Goal: Information Seeking & Learning: Learn about a topic

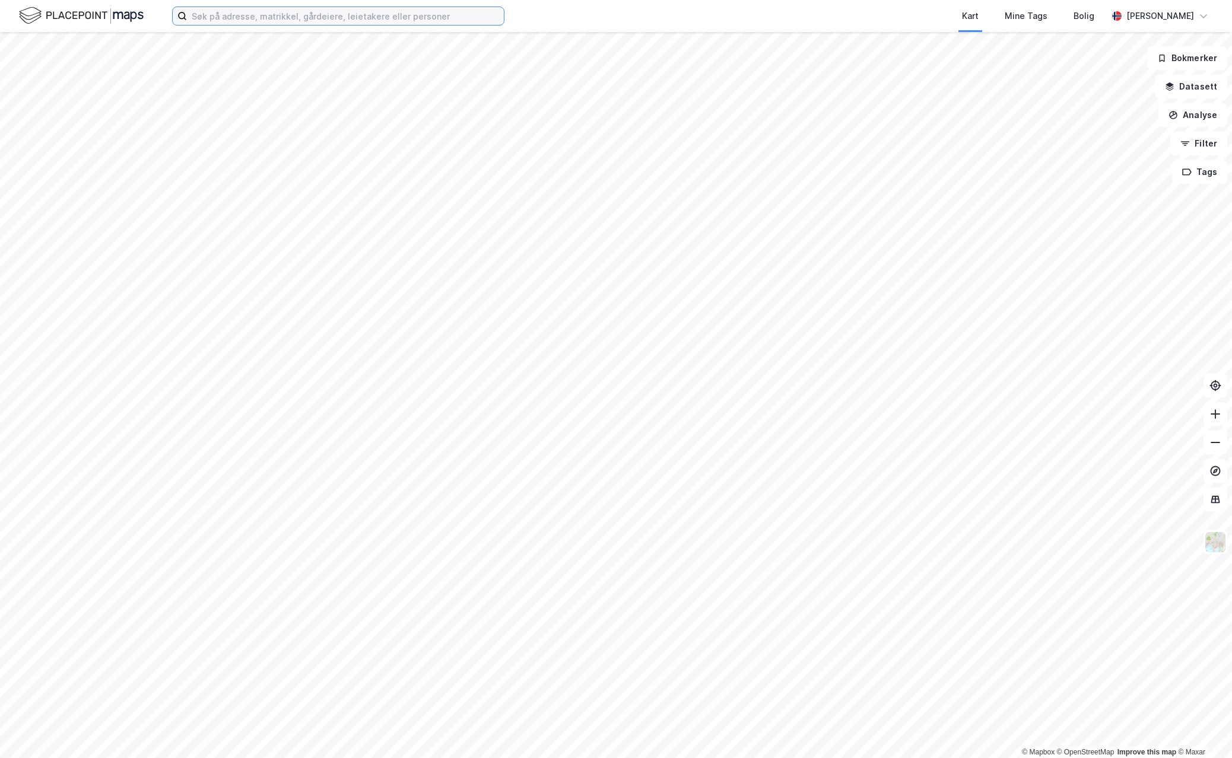
click at [345, 20] on input at bounding box center [345, 16] width 317 height 18
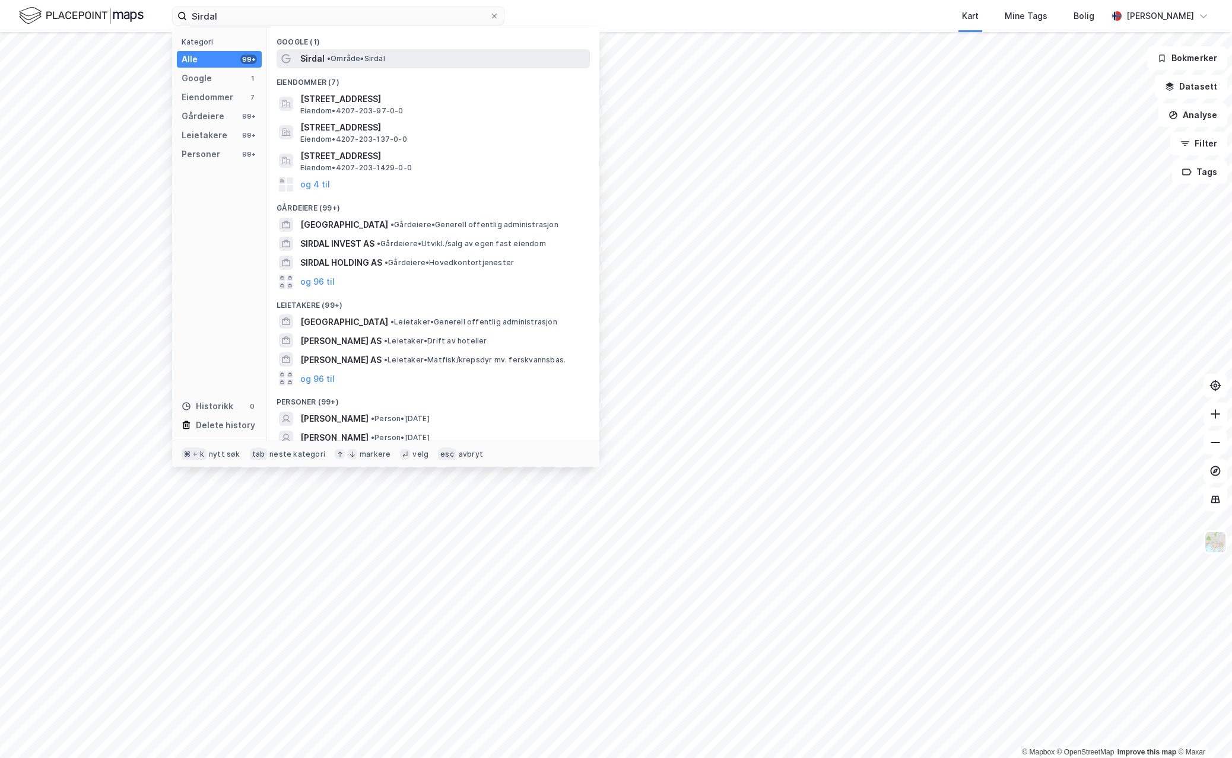
drag, startPoint x: 345, startPoint y: 20, endPoint x: 356, endPoint y: 61, distance: 42.5
click at [356, 61] on span "• Område • [GEOGRAPHIC_DATA]" at bounding box center [356, 58] width 58 height 9
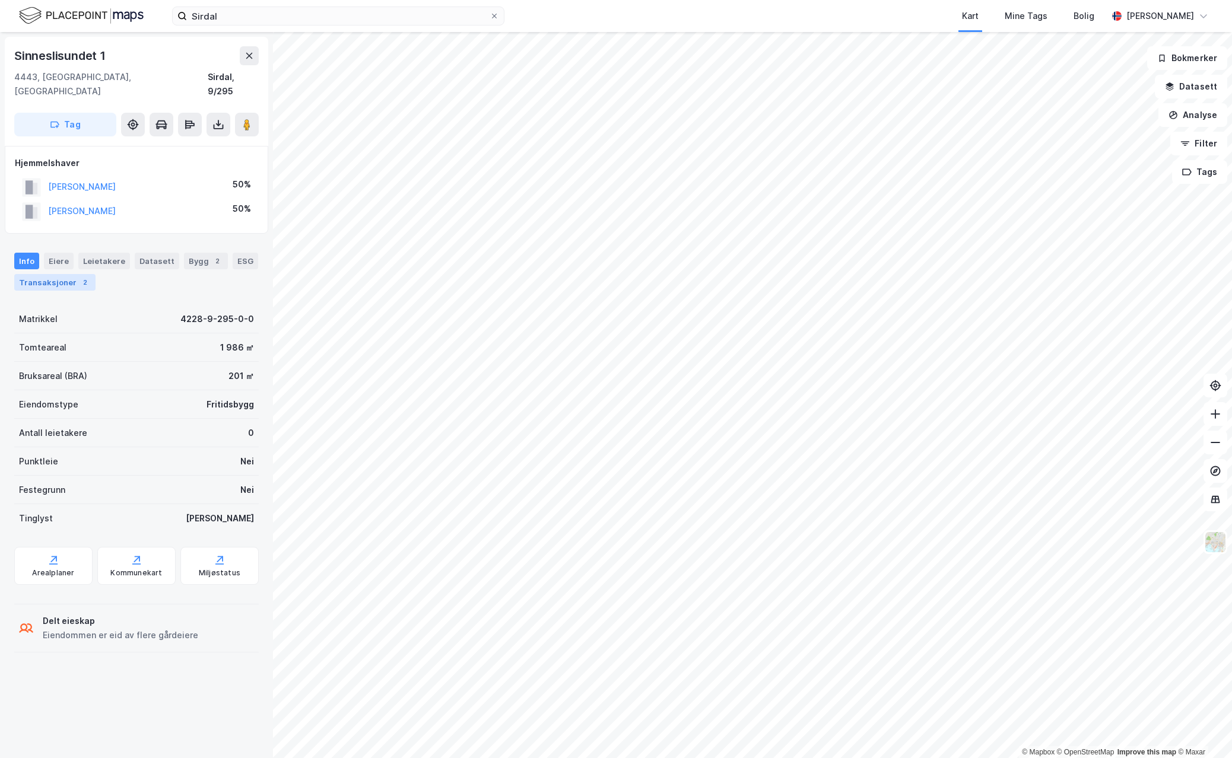
click at [79, 277] on div "2" at bounding box center [85, 283] width 12 height 12
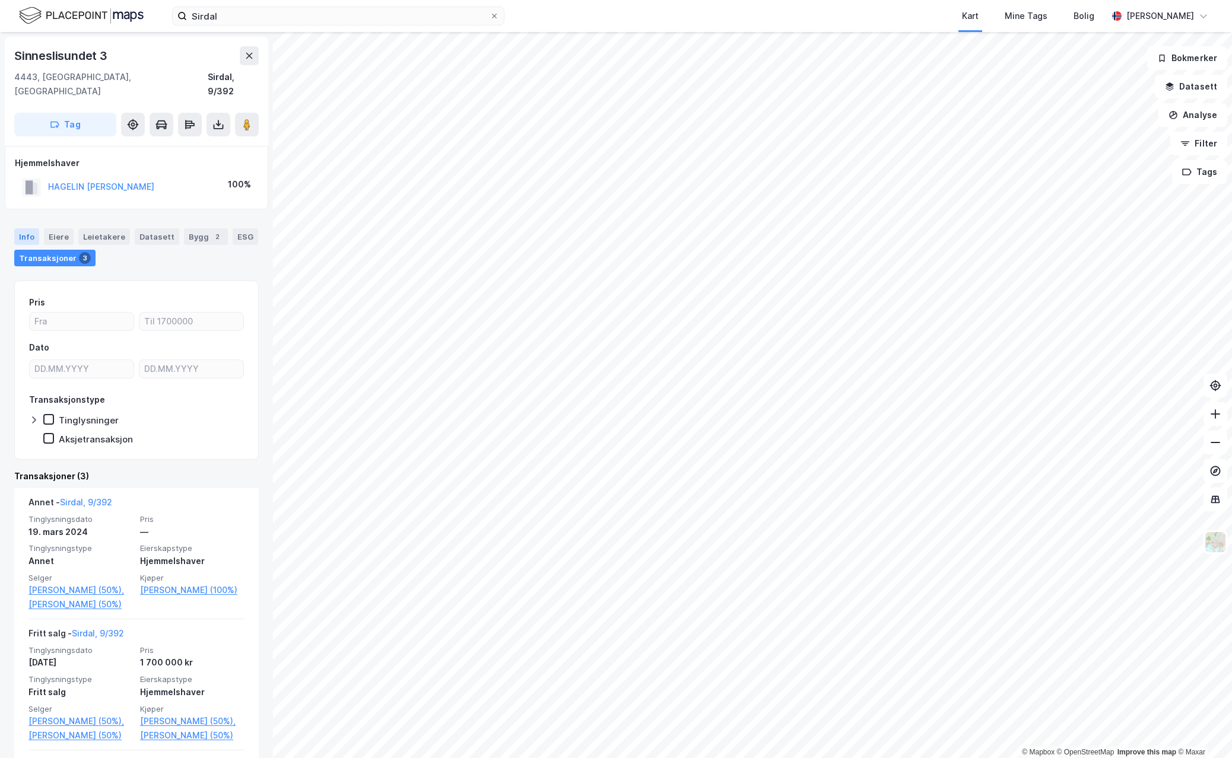
click at [27, 228] on div "Info" at bounding box center [26, 236] width 25 height 17
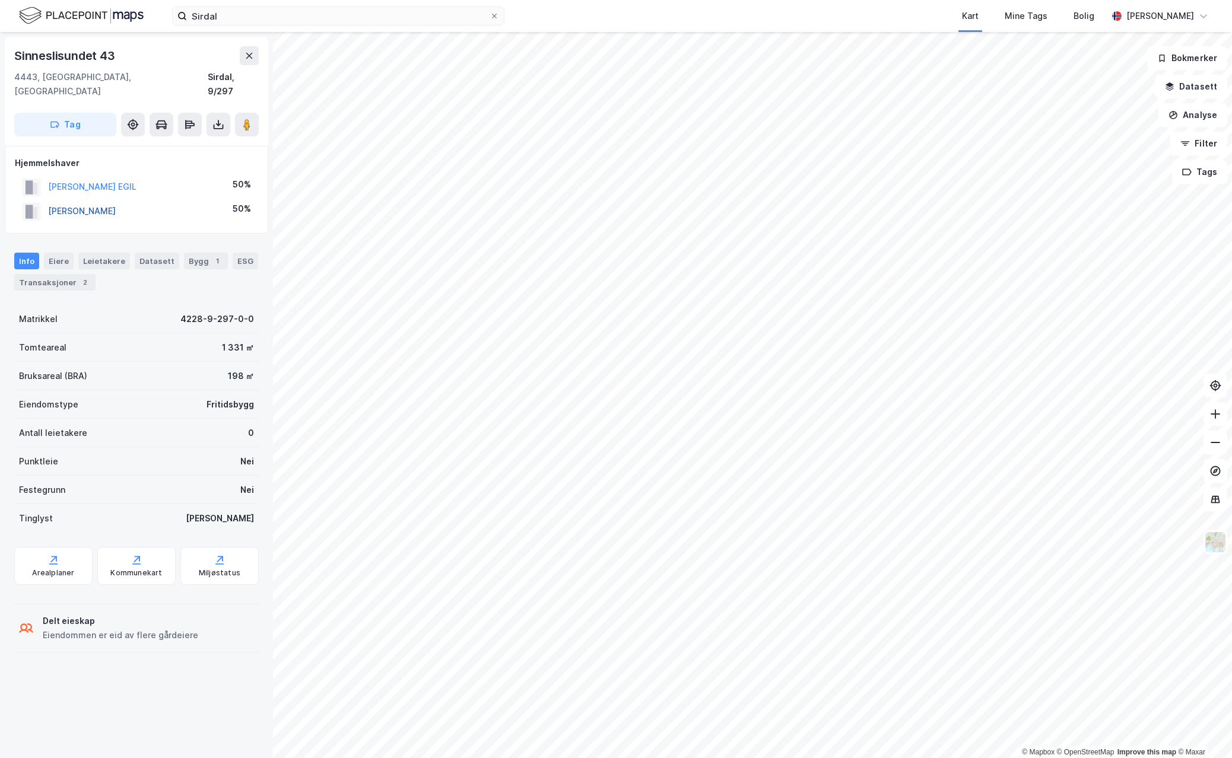
click at [0, 0] on button "[PERSON_NAME]" at bounding box center [0, 0] width 0 height 0
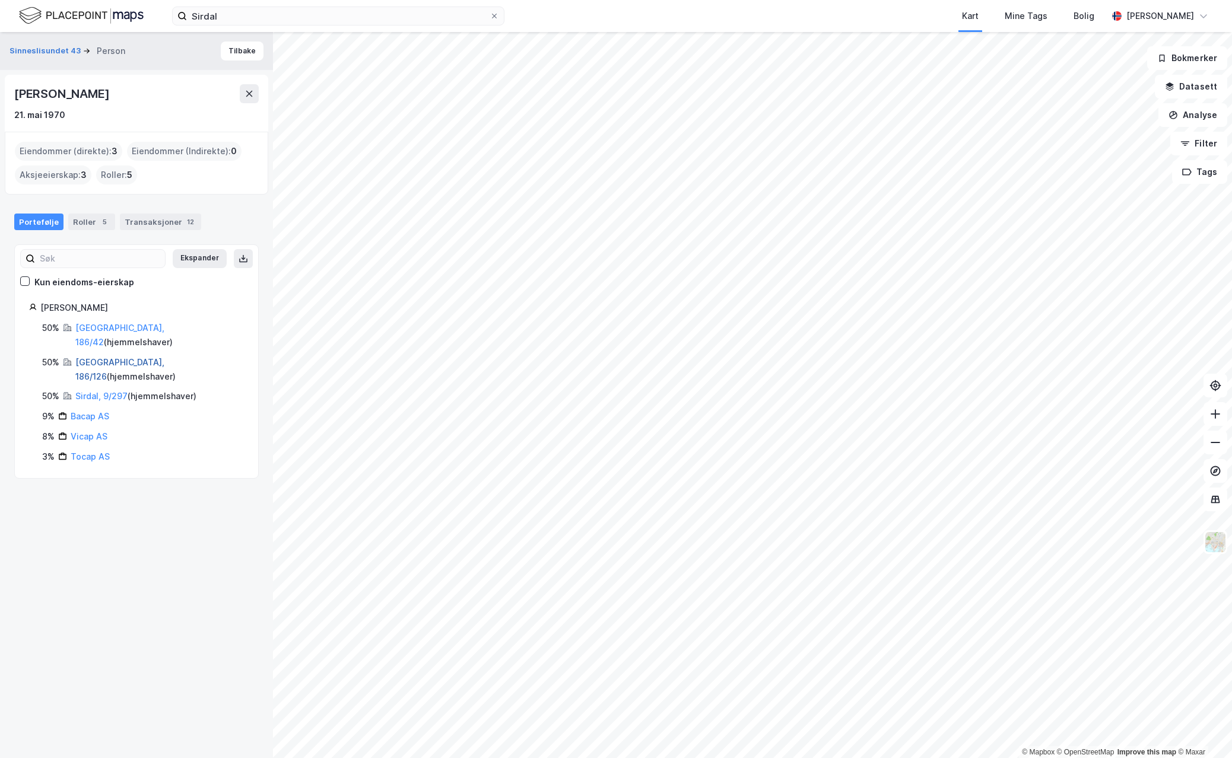
click at [113, 357] on link "[GEOGRAPHIC_DATA], 186/126" at bounding box center [119, 369] width 89 height 24
click at [102, 357] on link "[GEOGRAPHIC_DATA], 186/126" at bounding box center [119, 369] width 89 height 24
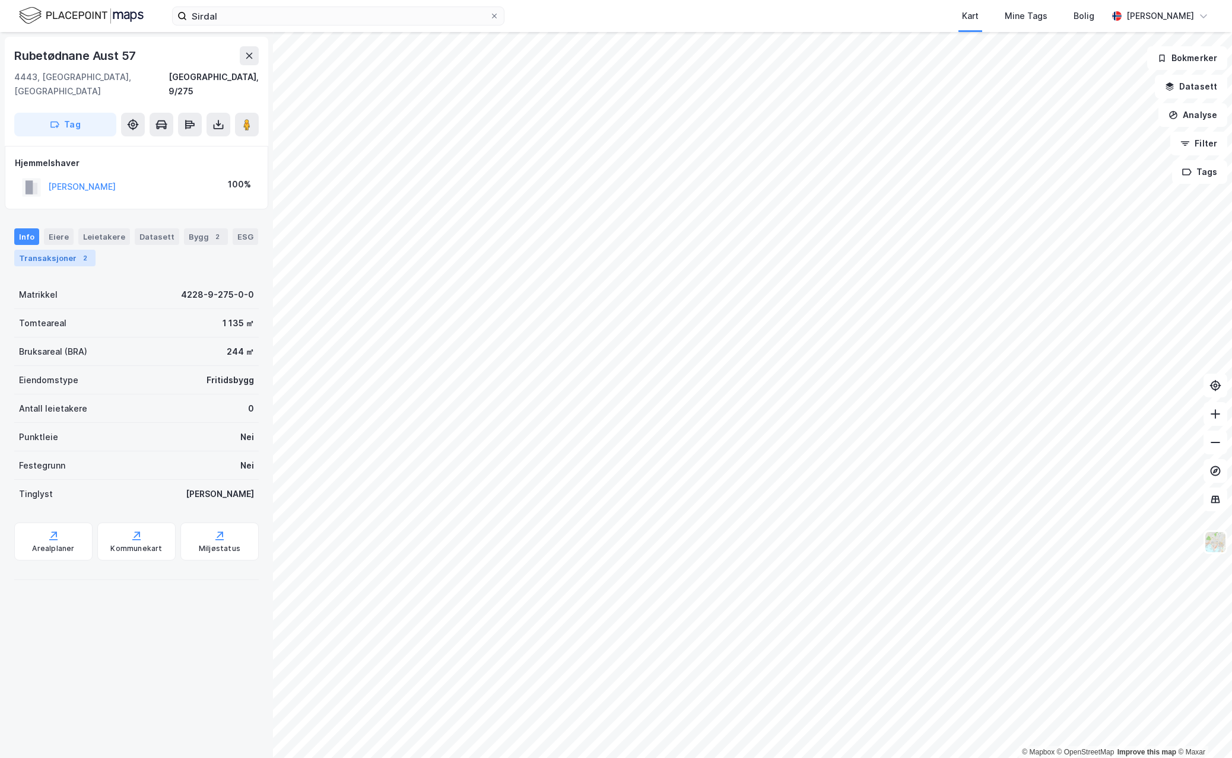
click at [62, 250] on div "Transaksjoner 2" at bounding box center [54, 258] width 81 height 17
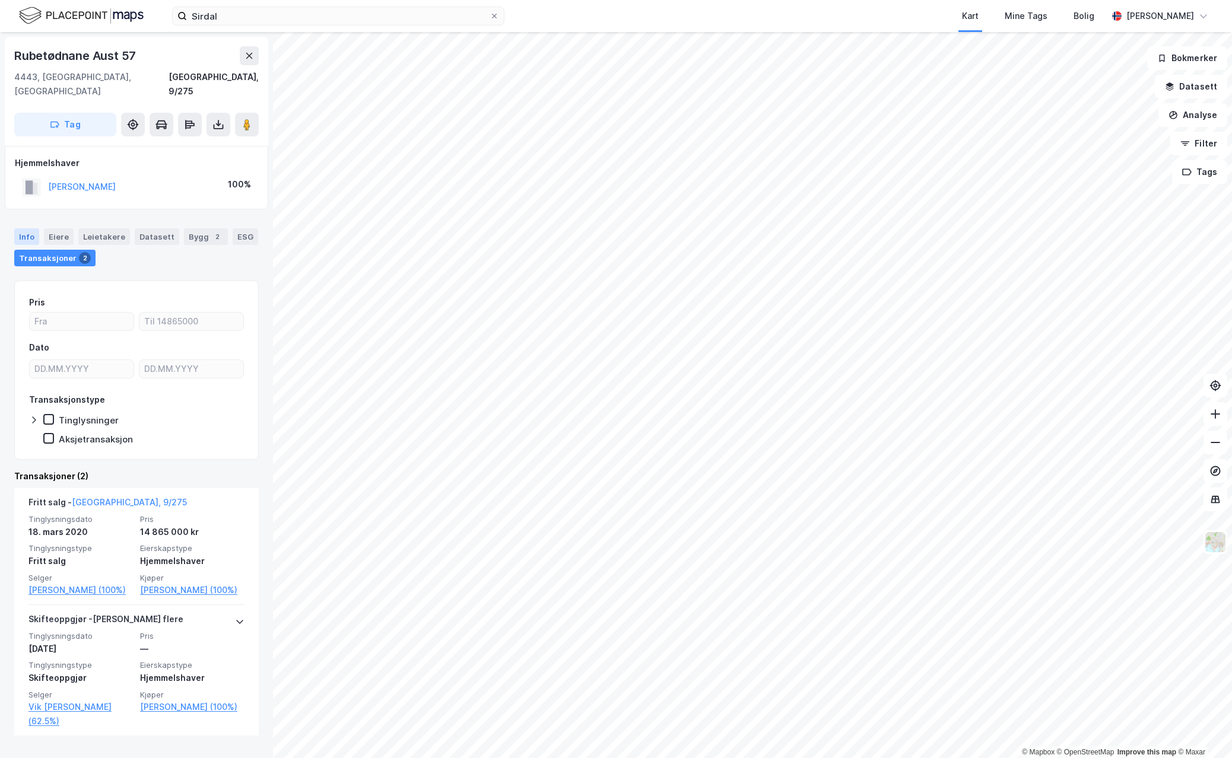
click at [25, 228] on div "Info" at bounding box center [26, 236] width 25 height 17
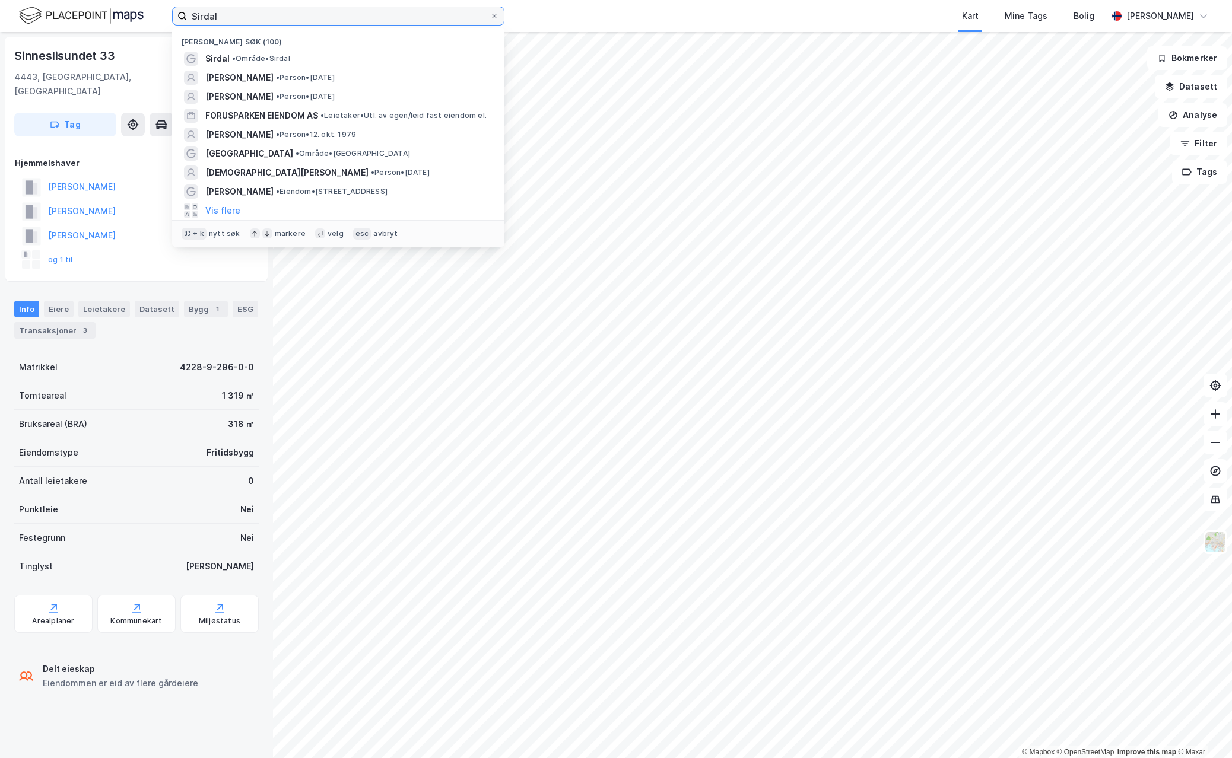
drag, startPoint x: 257, startPoint y: 15, endPoint x: 139, endPoint y: 5, distance: 117.9
click at [139, 5] on div "[PERSON_NAME] søk (100) [GEOGRAPHIC_DATA] • Område • [PERSON_NAME] • Person • […" at bounding box center [616, 16] width 1232 height 32
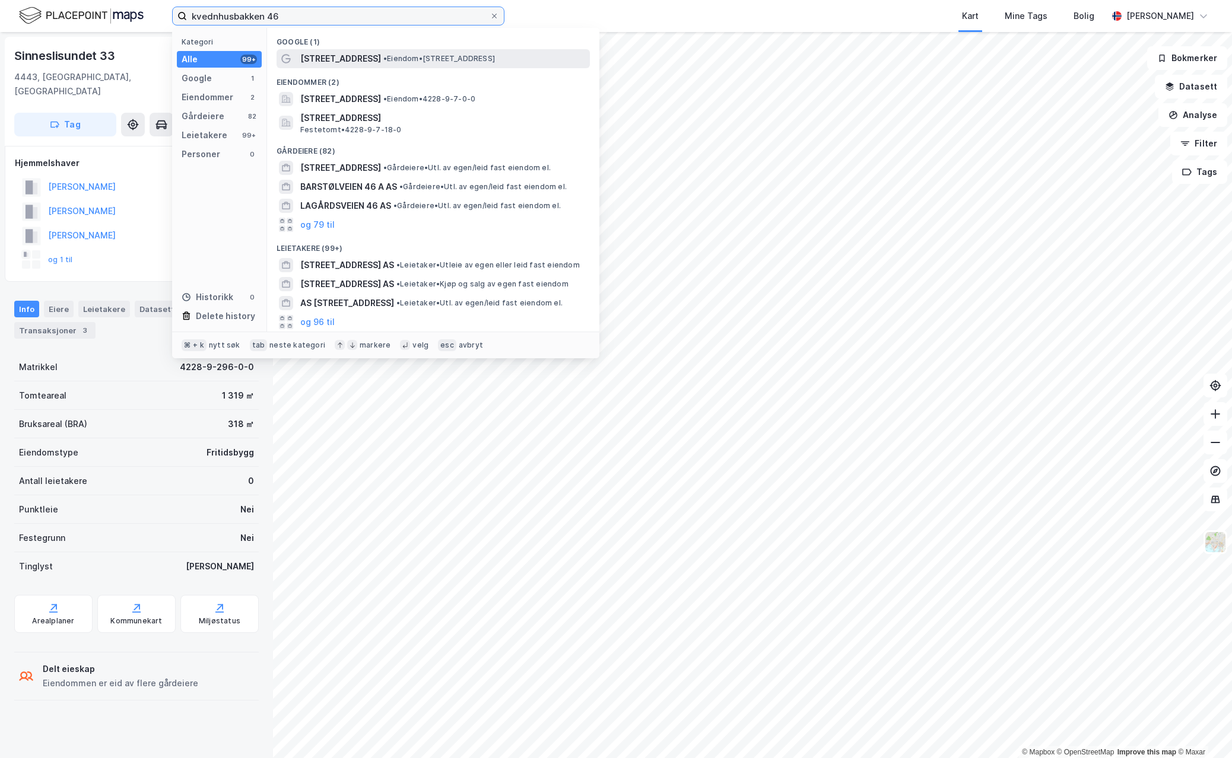
type input "kvednhusbakken 46"
click at [387, 55] on span "•" at bounding box center [385, 58] width 4 height 9
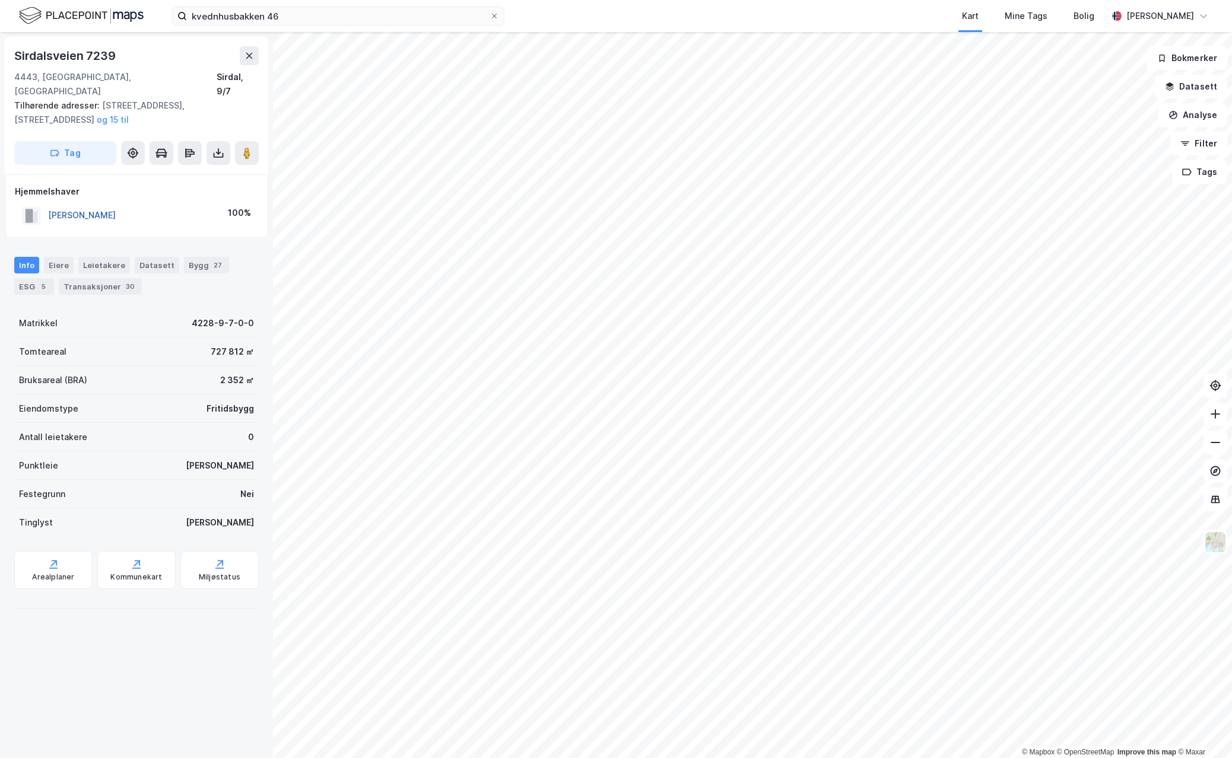
click at [0, 0] on button "[PERSON_NAME]" at bounding box center [0, 0] width 0 height 0
click at [294, 16] on input "kvednhusbakken 46" at bounding box center [338, 16] width 303 height 18
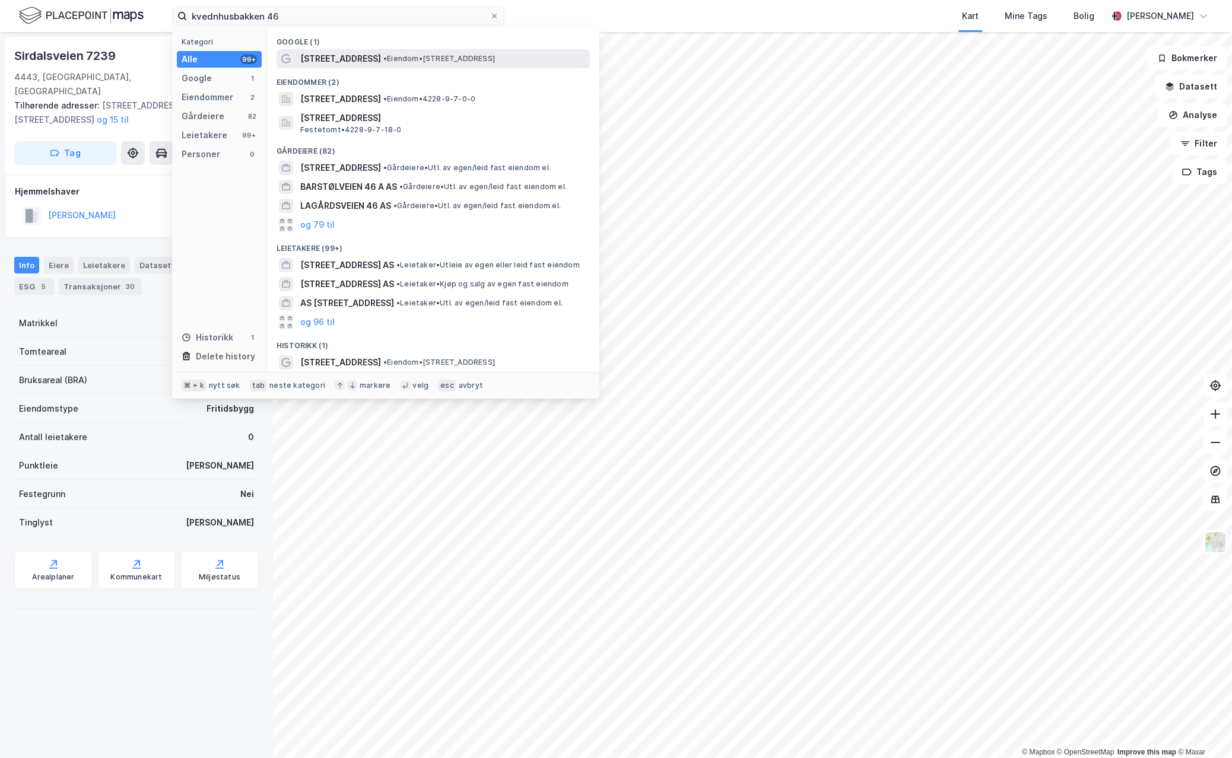
click at [350, 55] on span "[STREET_ADDRESS]" at bounding box center [340, 59] width 81 height 14
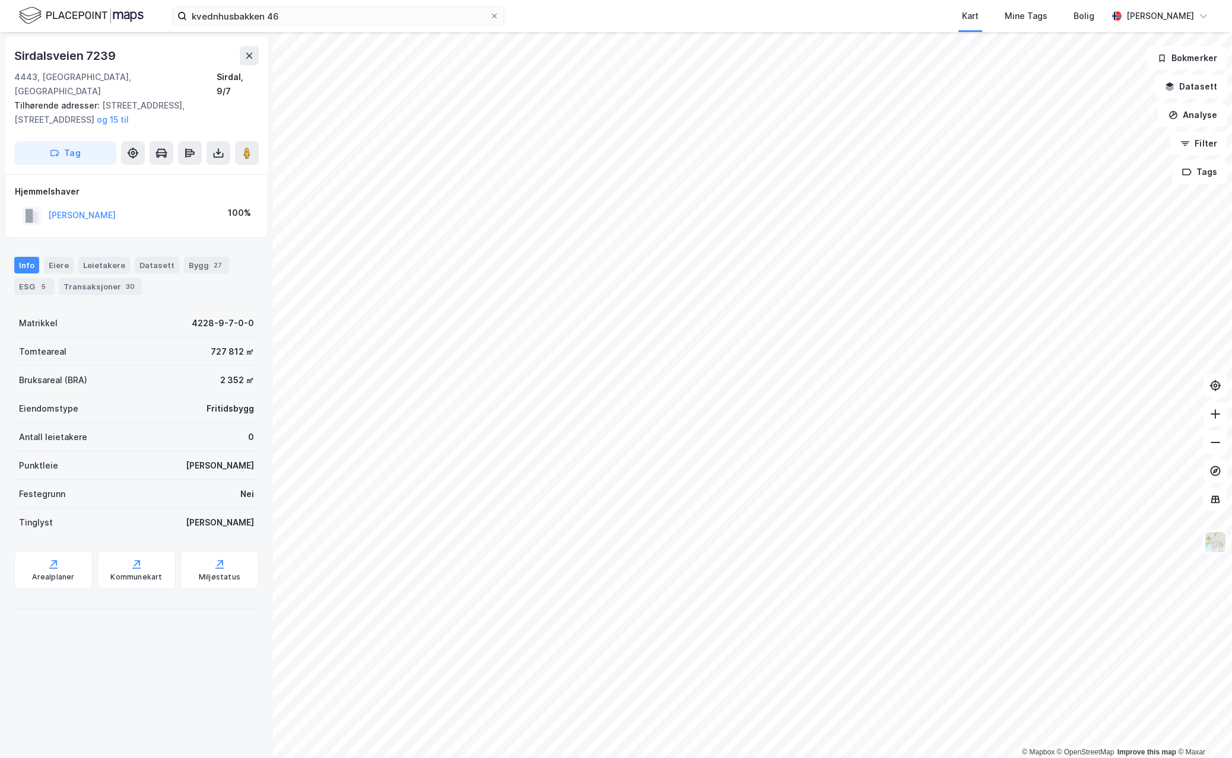
click at [899, 13] on div "kvednhusbakken 46 Kart Mine Tags Bolig [PERSON_NAME] © Mapbox © OpenStreetMap I…" at bounding box center [616, 379] width 1232 height 758
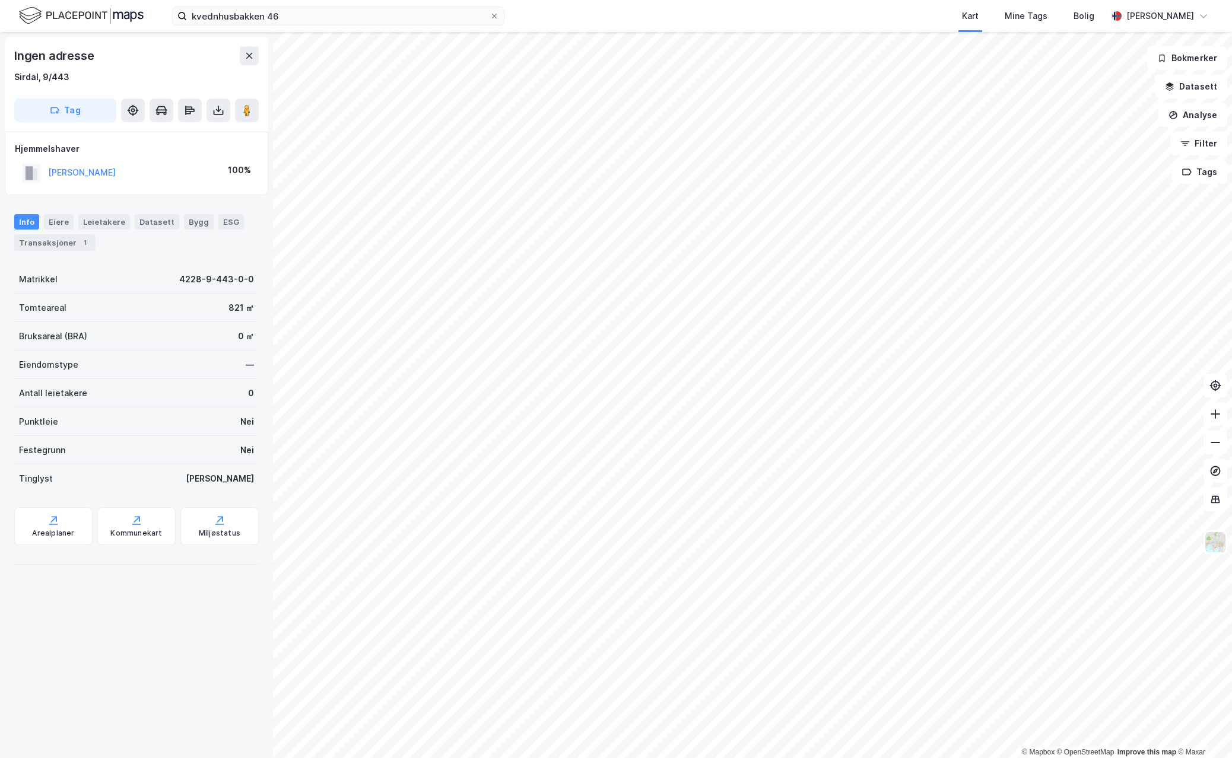
click at [1231, 34] on html "kvednhusbakken 46 Kart Mine Tags Bolig [PERSON_NAME] © Mapbox © OpenStreetMap I…" at bounding box center [616, 379] width 1232 height 758
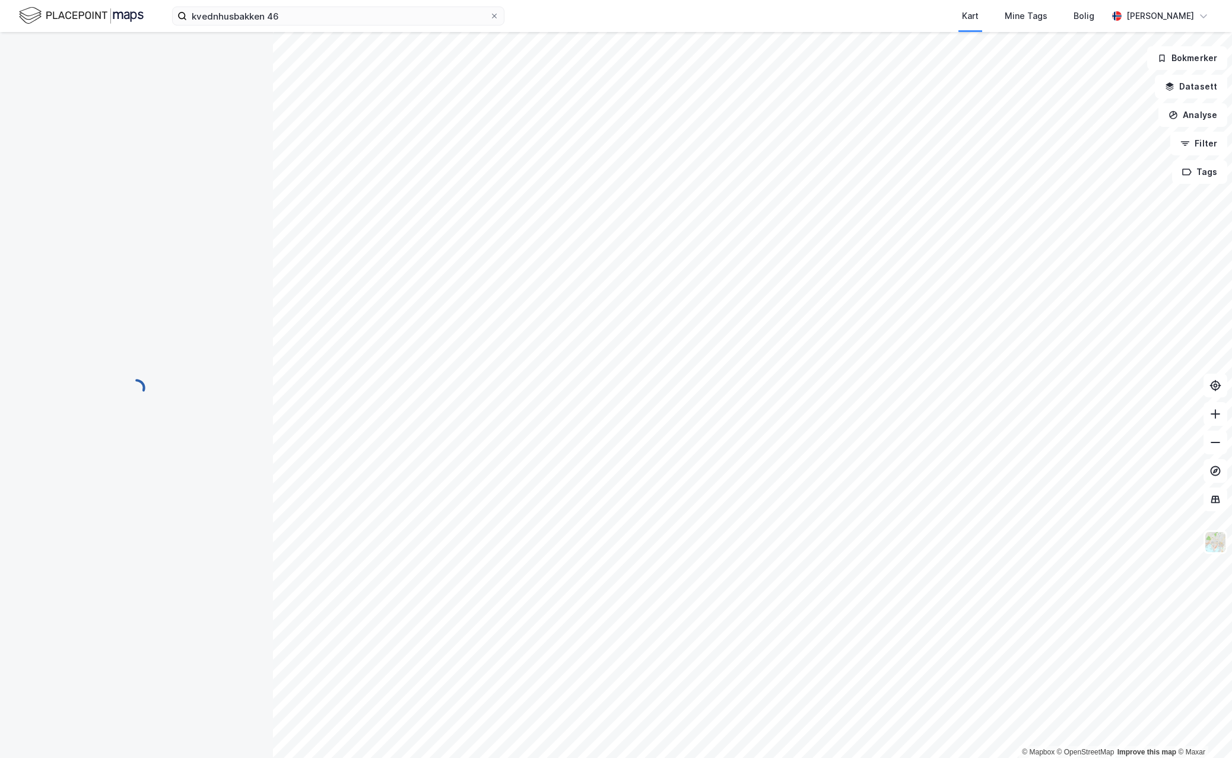
click at [94, 271] on div at bounding box center [136, 388] width 245 height 712
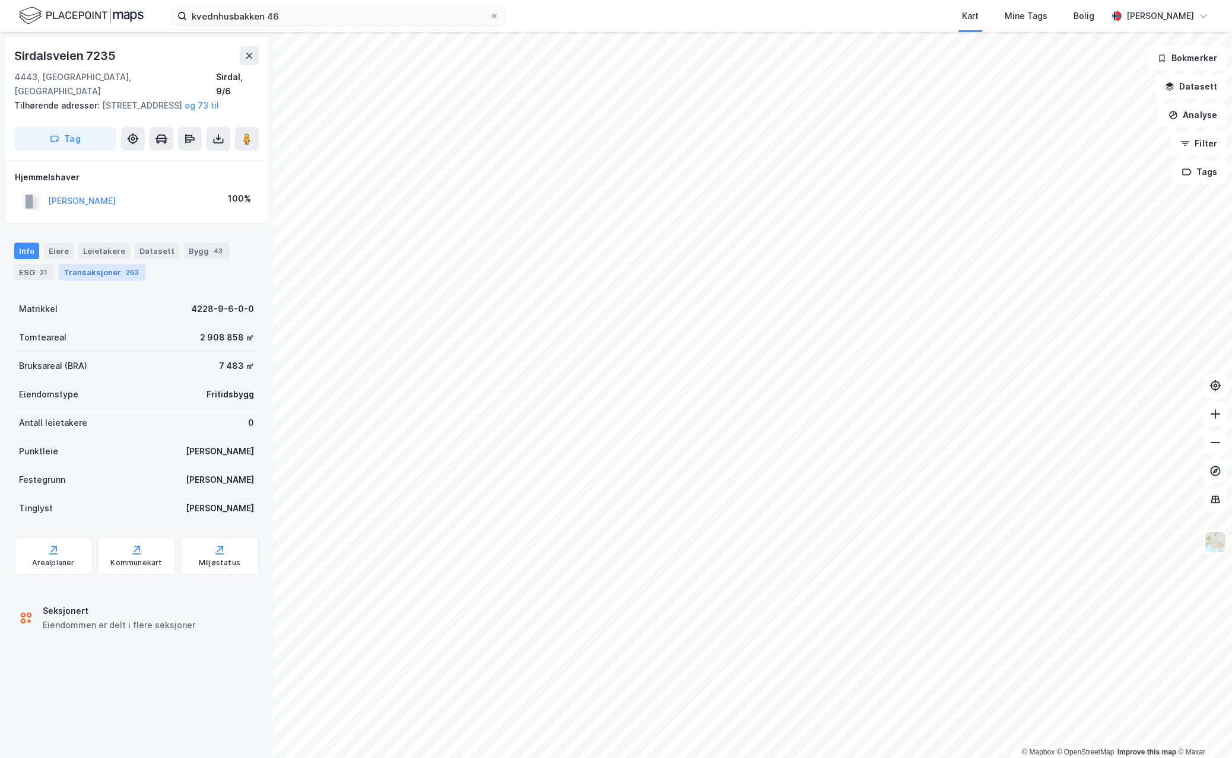
click at [85, 273] on div "Transaksjoner 263" at bounding box center [102, 272] width 87 height 17
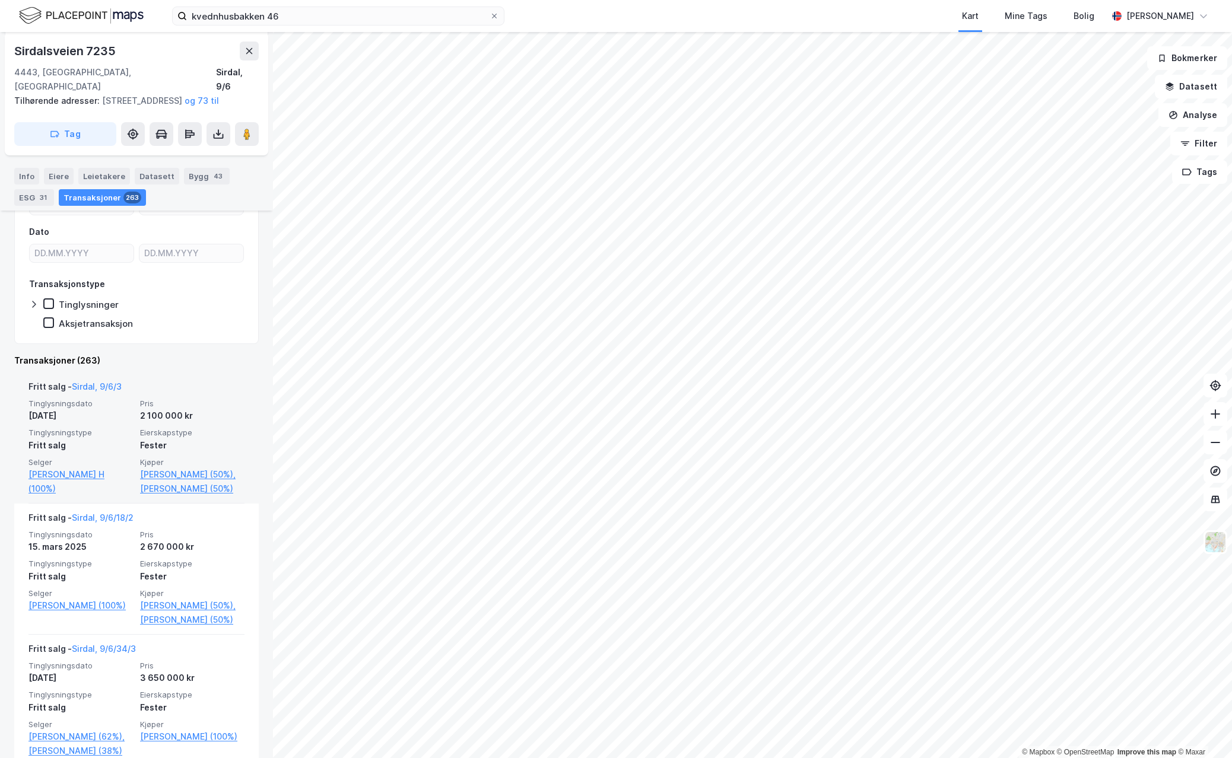
scroll to position [243, 0]
